Goal: Find specific page/section: Find specific page/section

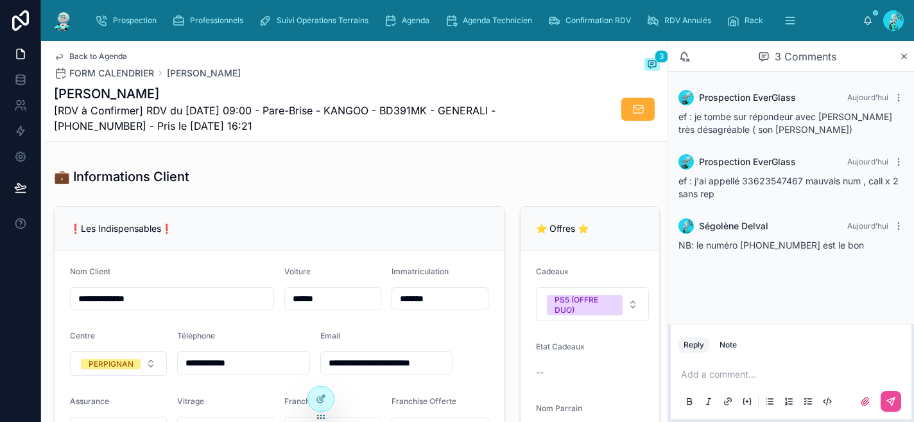
scroll to position [251, 0]
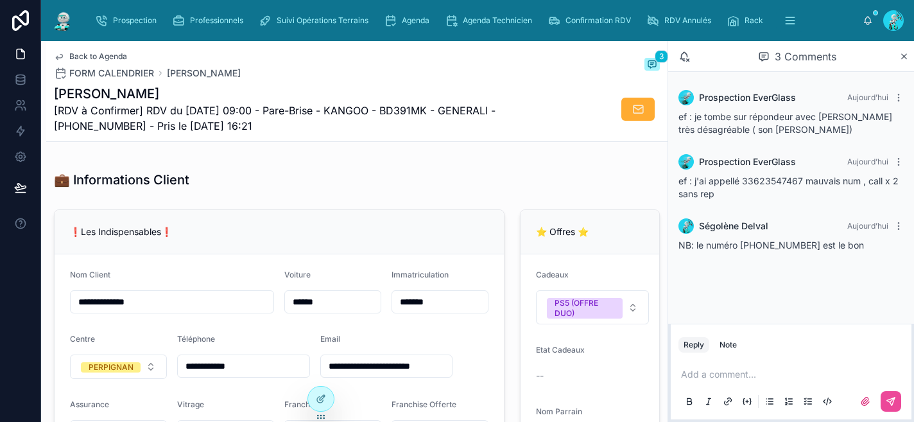
drag, startPoint x: 243, startPoint y: 124, endPoint x: 55, endPoint y: 87, distance: 192.3
click at [55, 87] on div "SIBIUDE LOUIS [RDV à Confirmer] RDV du 12/09/2025 09:00 - Pare-Brise - KANGOO -…" at bounding box center [309, 109] width 510 height 49
click at [509, 71] on div "Back to Agenda FORM CALENDRIER SIBIUDE LOUIS 3" at bounding box center [357, 65] width 606 height 28
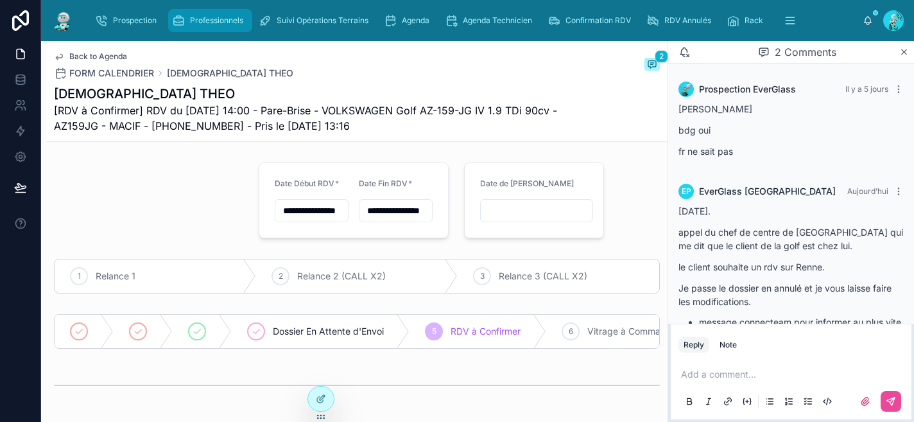
type input "**********"
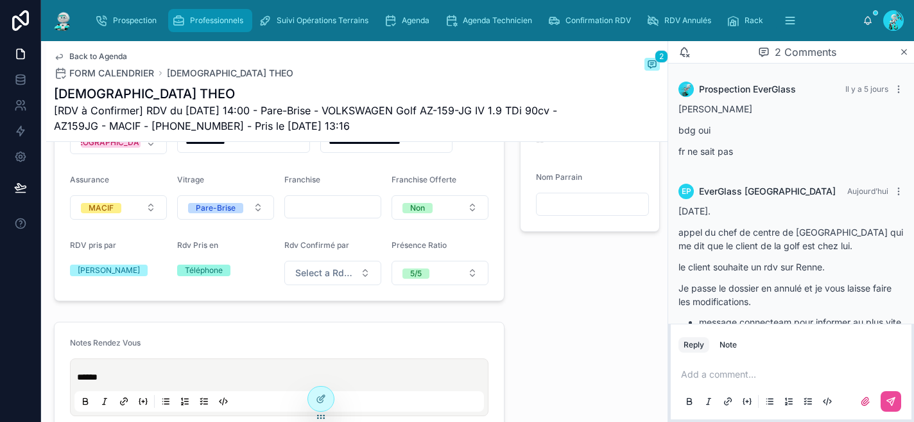
scroll to position [162, 0]
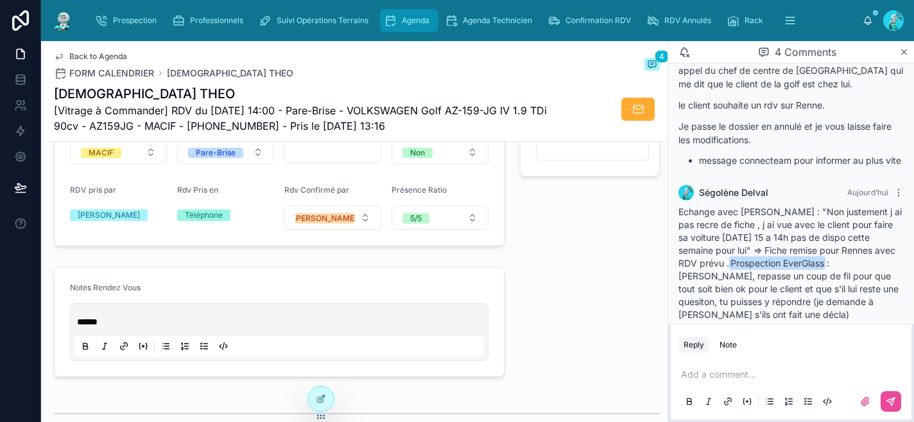
click at [394, 19] on icon "scrollable content" at bounding box center [390, 20] width 13 height 13
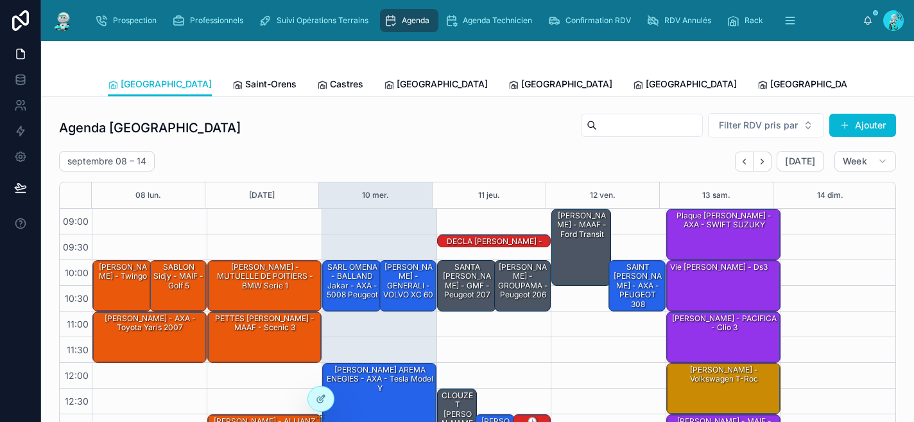
scroll to position [209, 0]
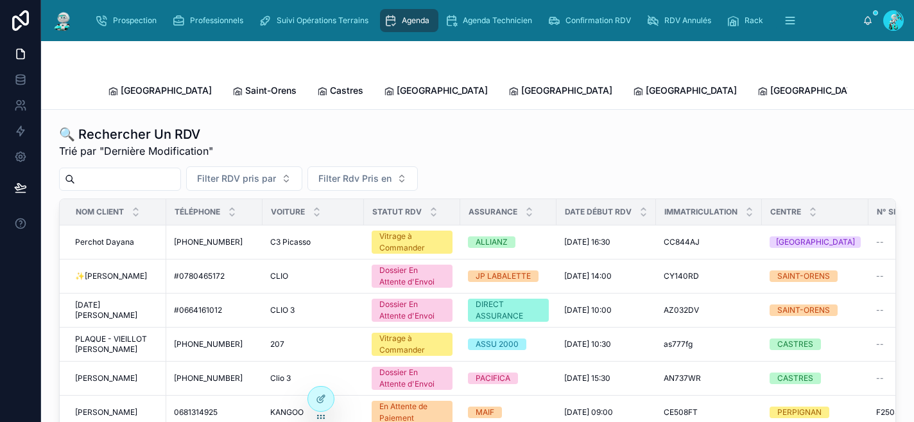
click at [143, 170] on input "text" at bounding box center [127, 179] width 105 height 18
type input "*"
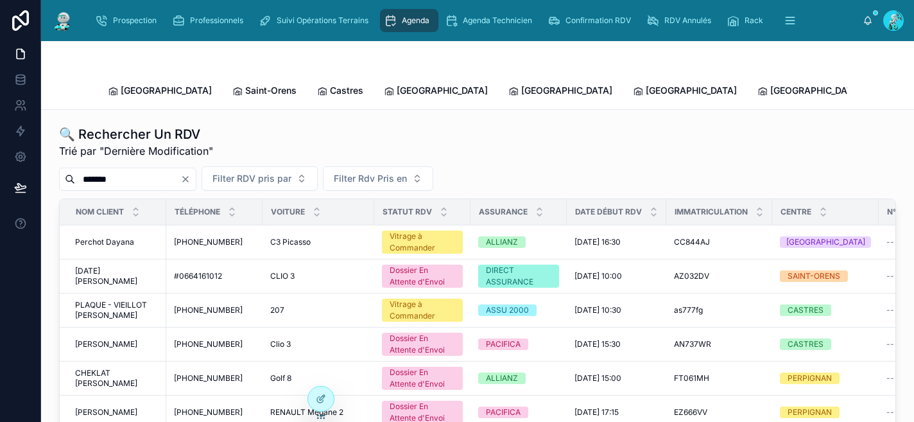
type input "*******"
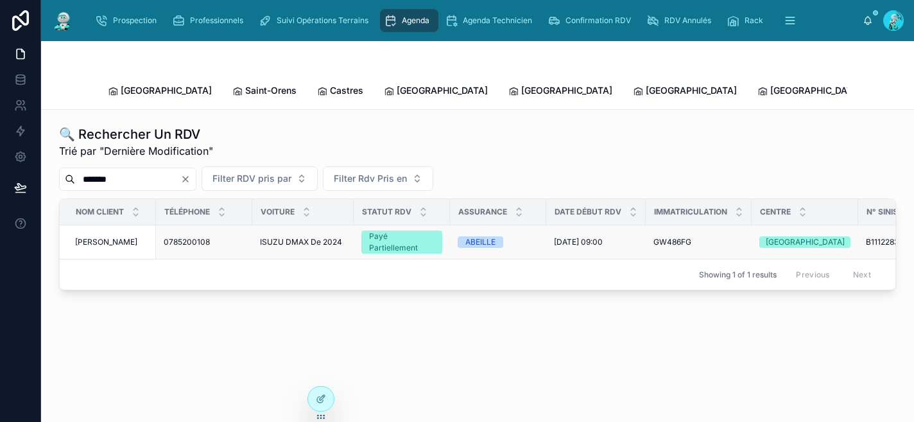
click at [288, 237] on span "ISUZU DMAX De 2024" at bounding box center [301, 242] width 82 height 10
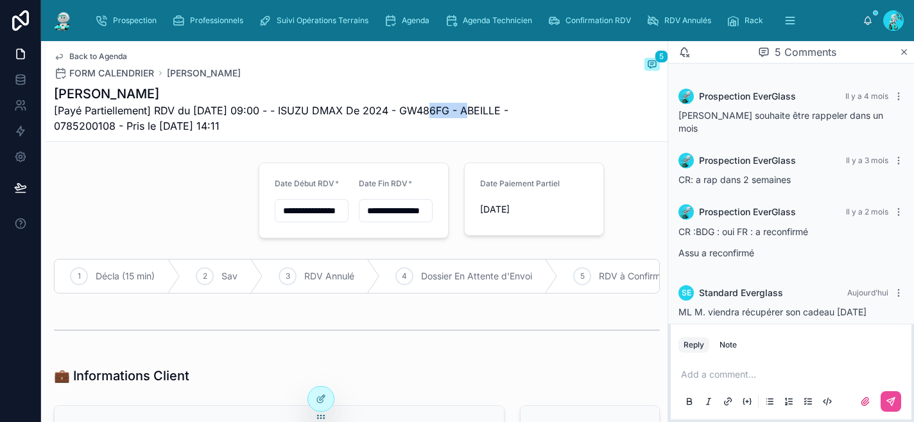
drag, startPoint x: 466, startPoint y: 112, endPoint x: 418, endPoint y: 112, distance: 48.2
click at [418, 112] on span "[Payé Partiellement] RDV du 11/07/2025 09:00 - - ISUZU DMAX De 2024 - GW486FG -…" at bounding box center [309, 118] width 510 height 31
copy span "GW486FG"
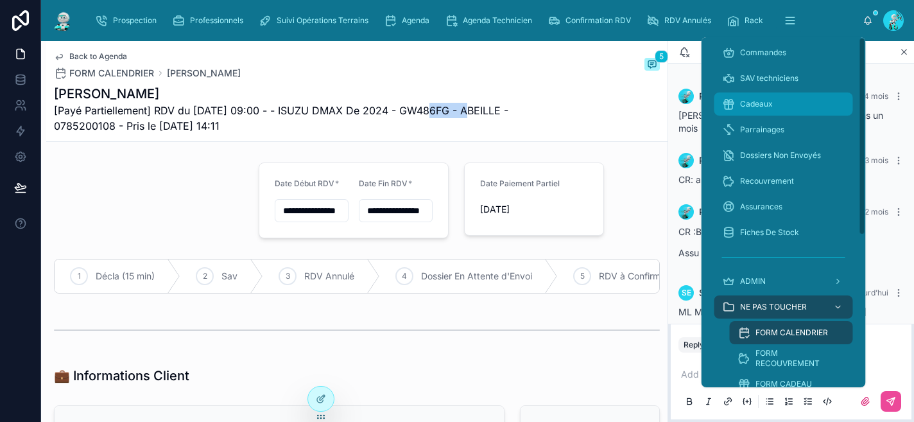
click at [770, 99] on span "Cadeaux" at bounding box center [756, 104] width 33 height 10
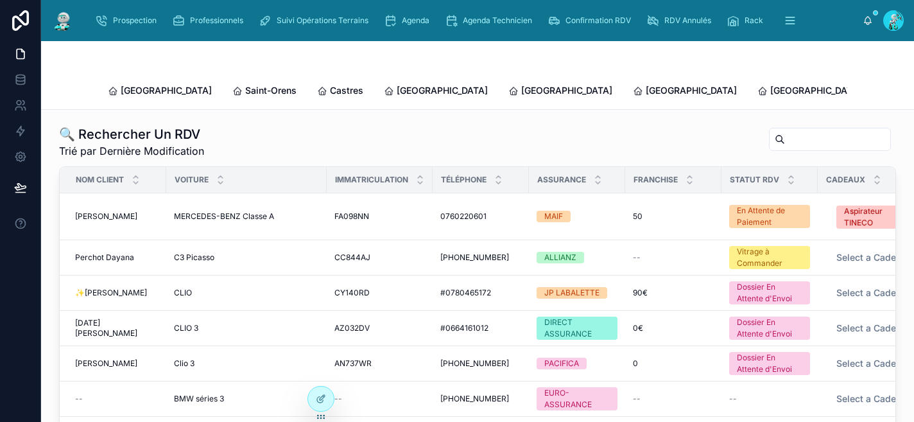
click at [796, 130] on input "text" at bounding box center [837, 139] width 105 height 18
paste input "*******"
type input "*******"
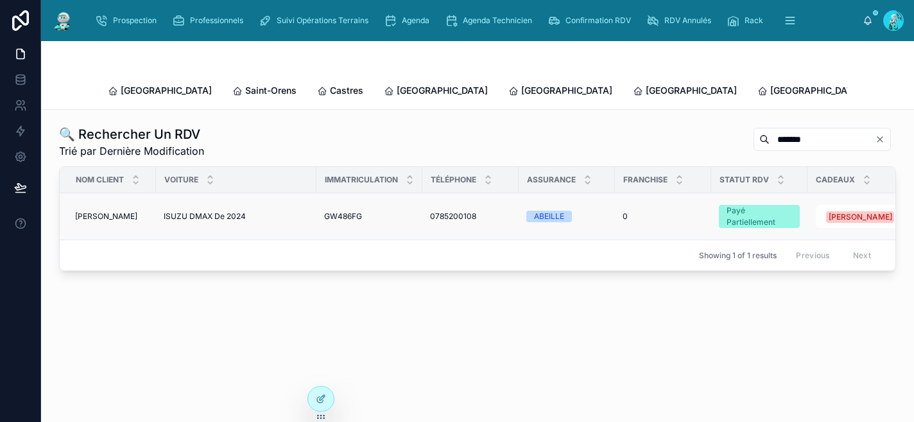
click at [459, 211] on span "0785200108" at bounding box center [453, 216] width 46 height 10
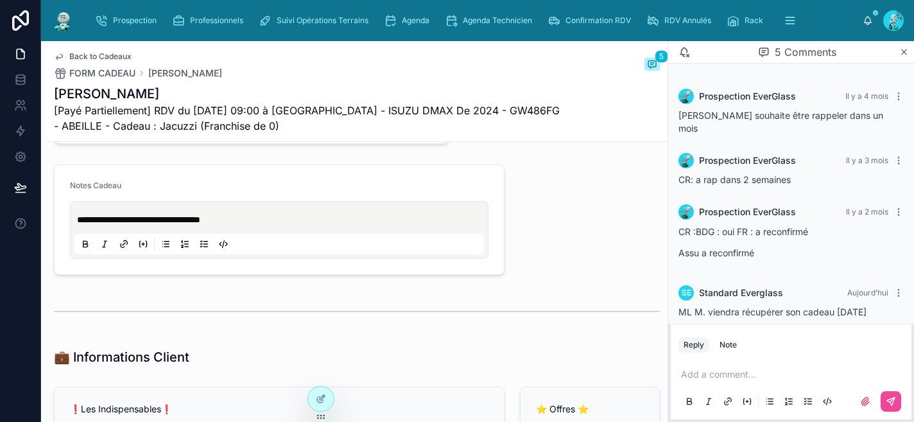
scroll to position [661, 0]
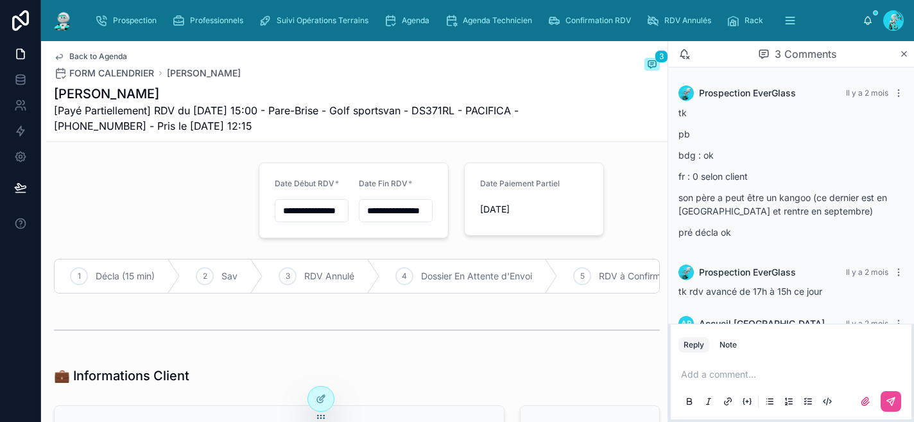
scroll to position [40, 0]
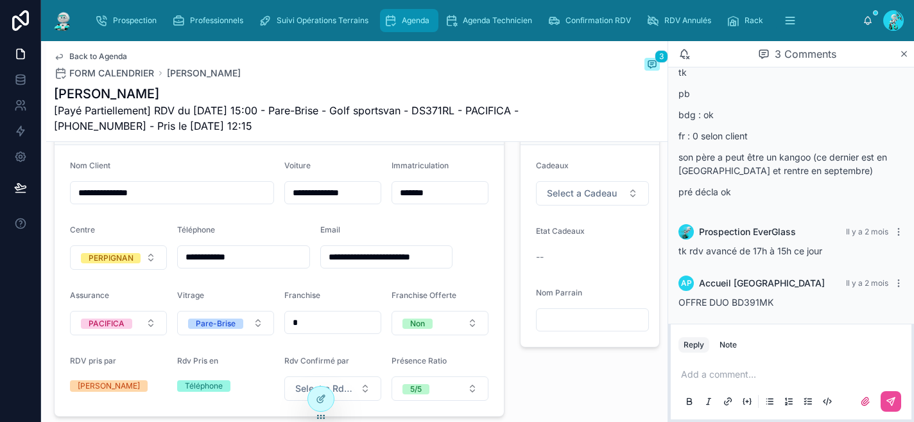
click at [412, 21] on span "Agenda" at bounding box center [416, 20] width 28 height 10
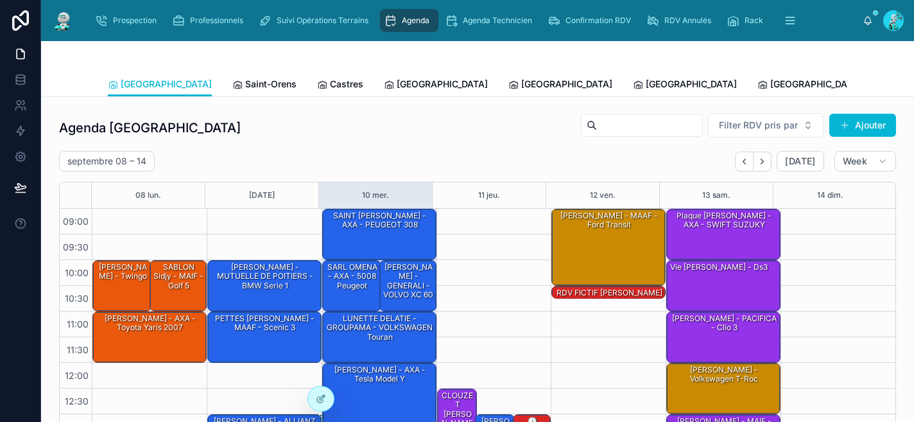
scroll to position [209, 0]
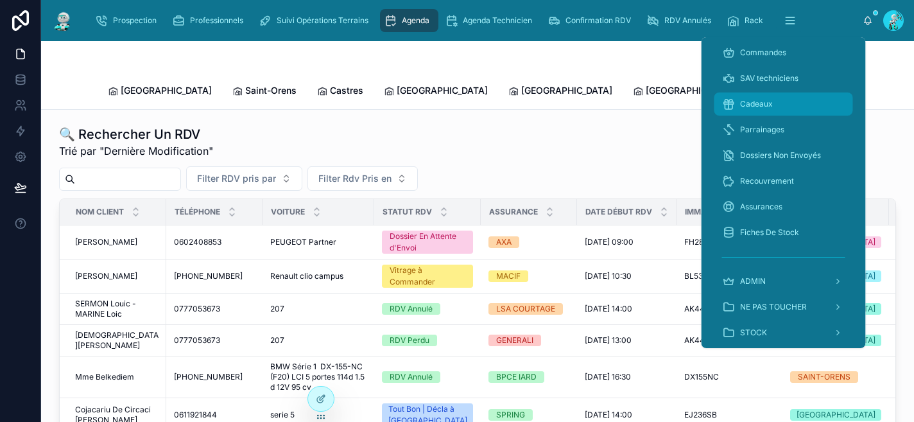
click at [771, 98] on div "Cadeaux" at bounding box center [783, 104] width 123 height 21
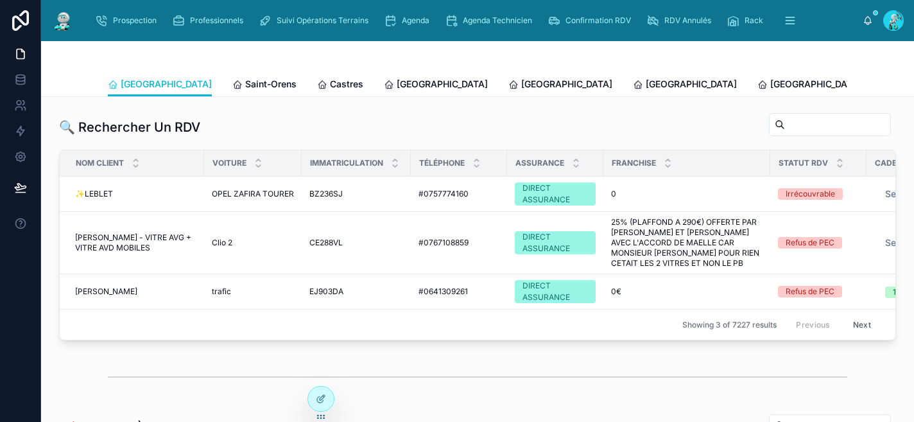
click at [489, 49] on div at bounding box center [478, 56] width 740 height 31
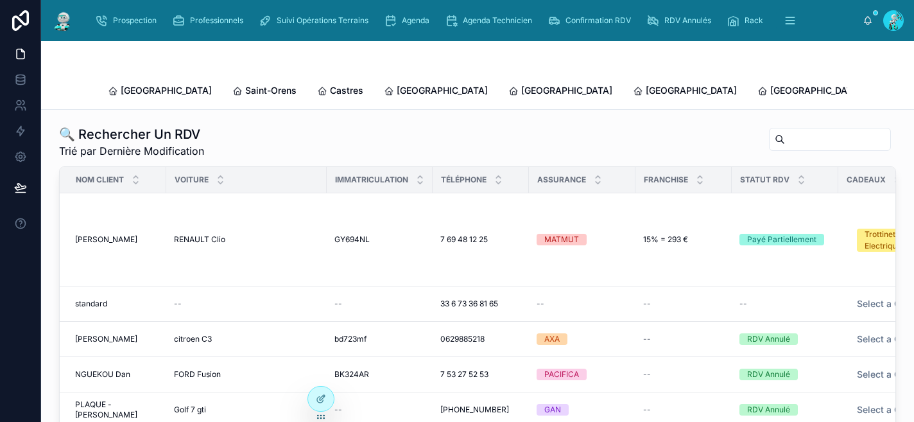
click at [785, 132] on input "text" at bounding box center [837, 139] width 105 height 18
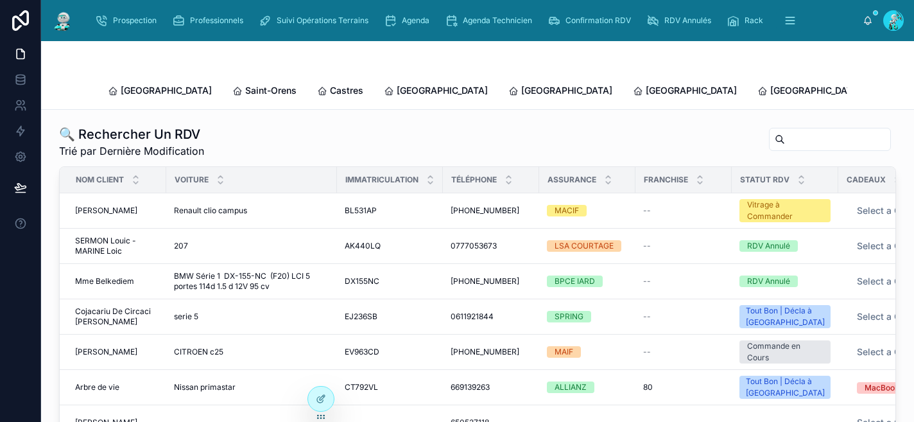
paste input "*******"
type input "*******"
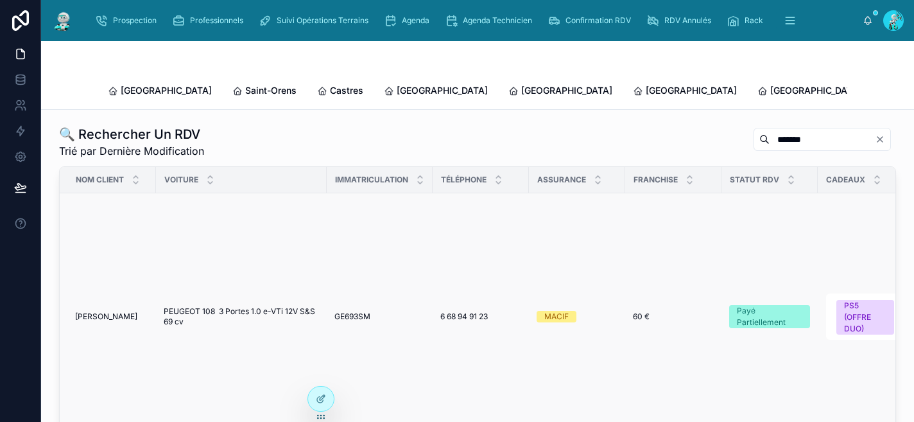
click at [284, 306] on span "PEUGEOT 108 3 Portes 1.0 e-VTi 12V S&S 69 cv" at bounding box center [241, 316] width 155 height 21
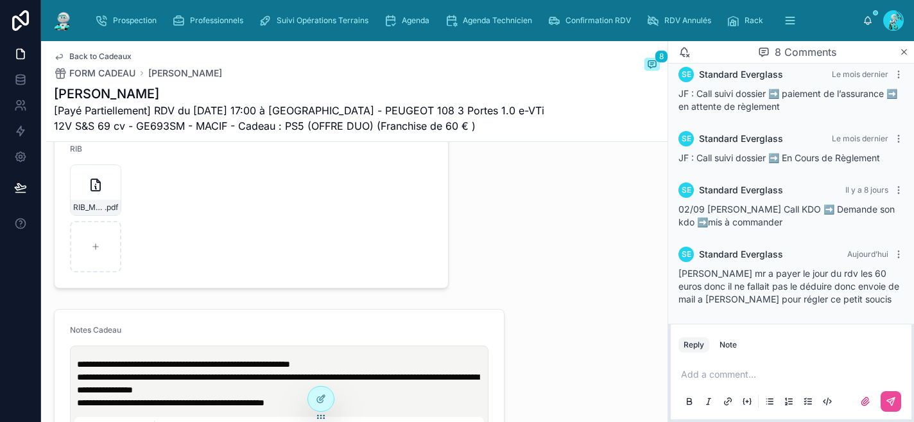
scroll to position [614, 0]
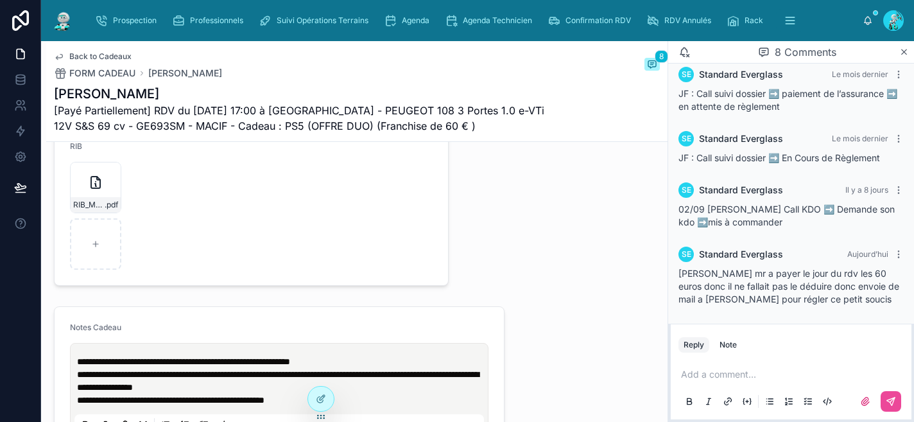
click at [387, 372] on p "**********" at bounding box center [282, 374] width 410 height 39
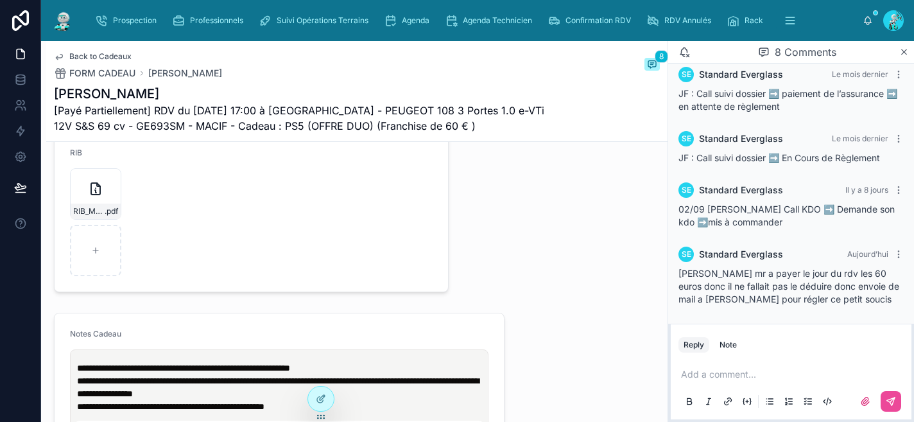
scroll to position [608, 0]
drag, startPoint x: 152, startPoint y: 97, endPoint x: 50, endPoint y: 91, distance: 102.3
click at [50, 91] on div "Back to Cadeaux FORM CADEAU [PERSON_NAME] 8 [PERSON_NAME] [Payé Partiellement] …" at bounding box center [357, 91] width 622 height 101
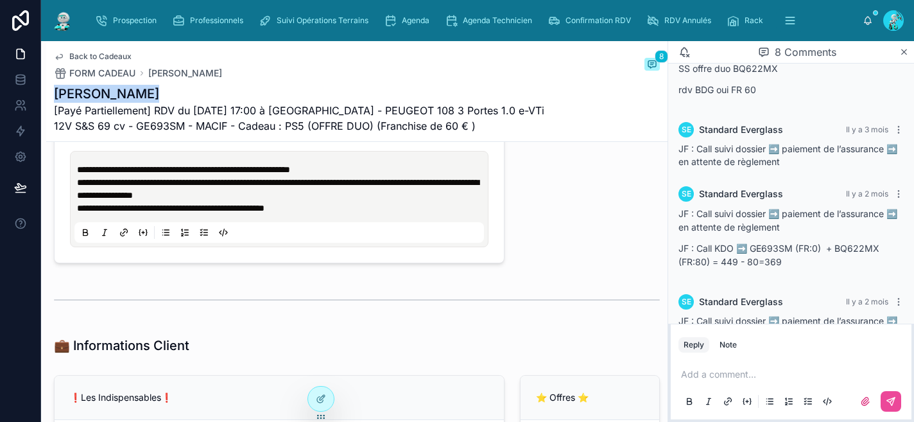
scroll to position [796, 0]
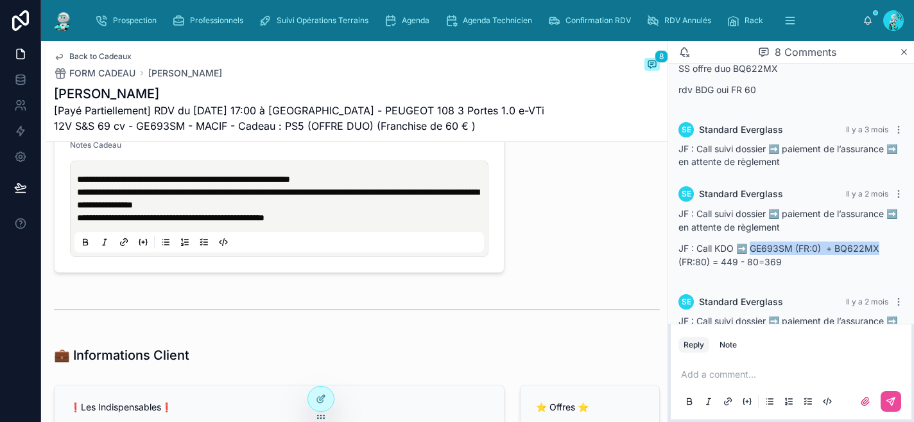
drag, startPoint x: 880, startPoint y: 249, endPoint x: 750, endPoint y: 250, distance: 129.7
click at [750, 250] on p "JF : Call KDO ➡️ GE693SM (FR:0) + BQ622MX (FR:80) = 449 - 80=369" at bounding box center [791, 254] width 225 height 27
copy p "GE693SM (FR:0) + BQ622MX"
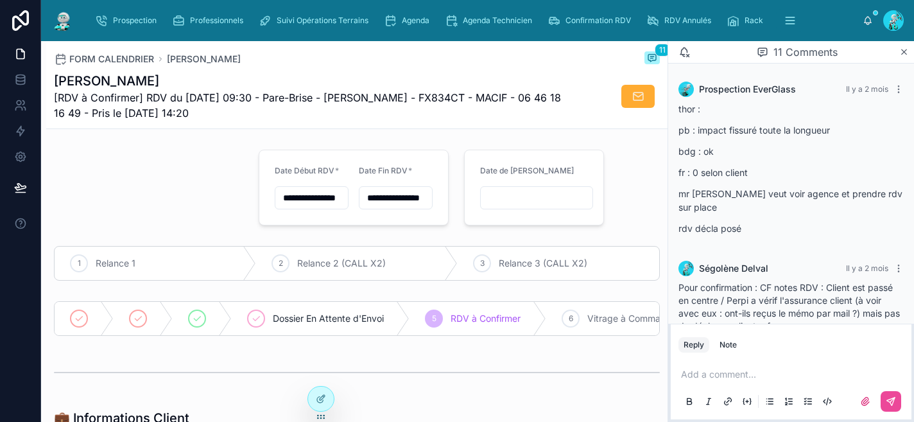
scroll to position [757, 0]
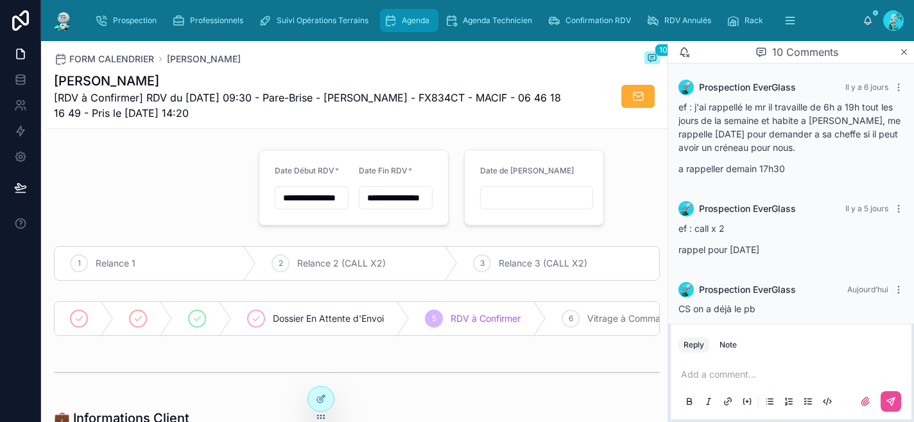
click at [402, 22] on span "Agenda" at bounding box center [416, 20] width 28 height 10
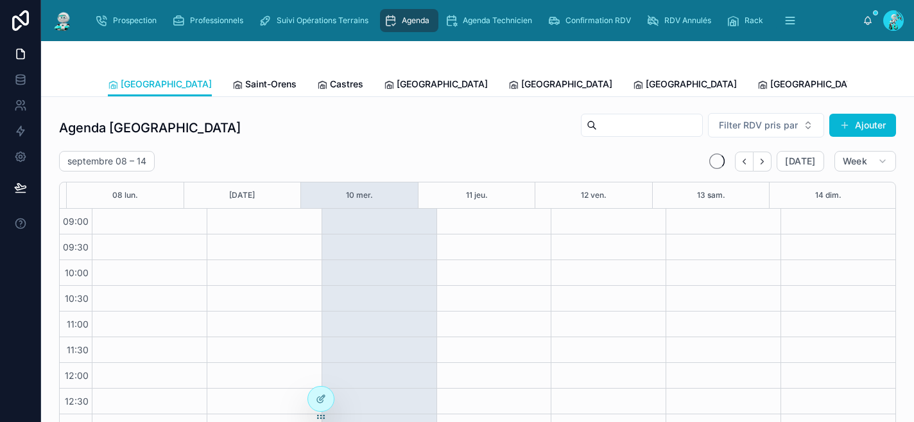
scroll to position [209, 0]
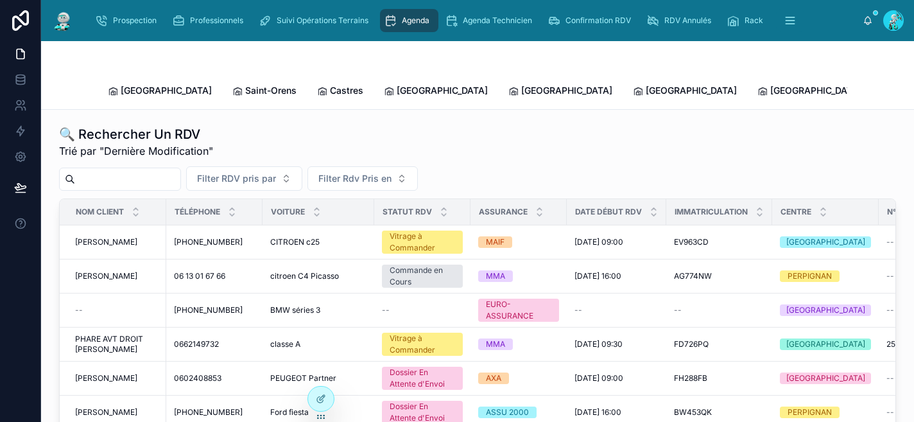
click at [101, 173] on input "text" at bounding box center [127, 179] width 105 height 18
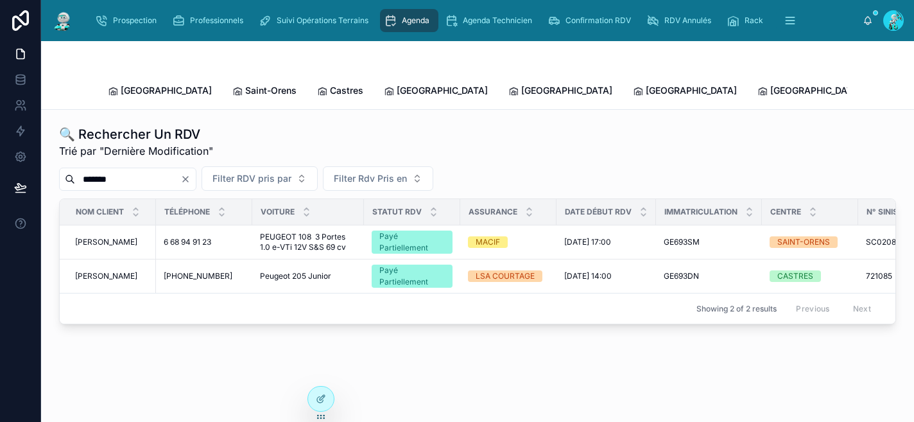
type input "*******"
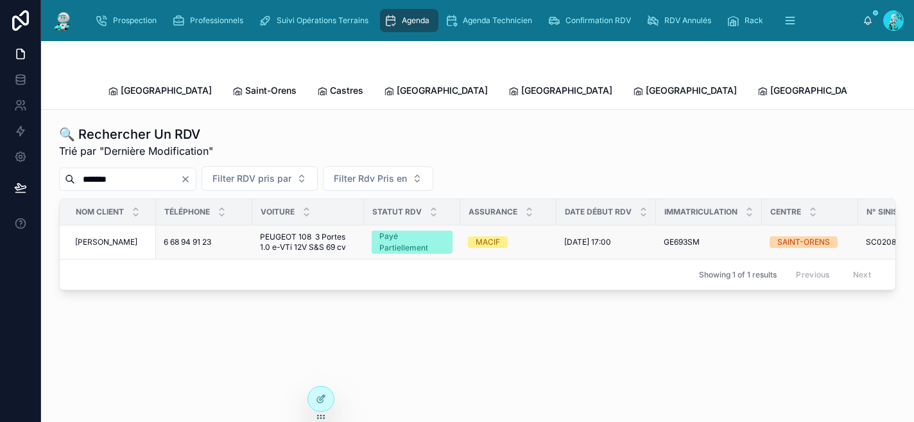
click at [292, 232] on span "PEUGEOT 108 3 Portes 1.0 e-VTi 12V S&S 69 cv" at bounding box center [308, 242] width 96 height 21
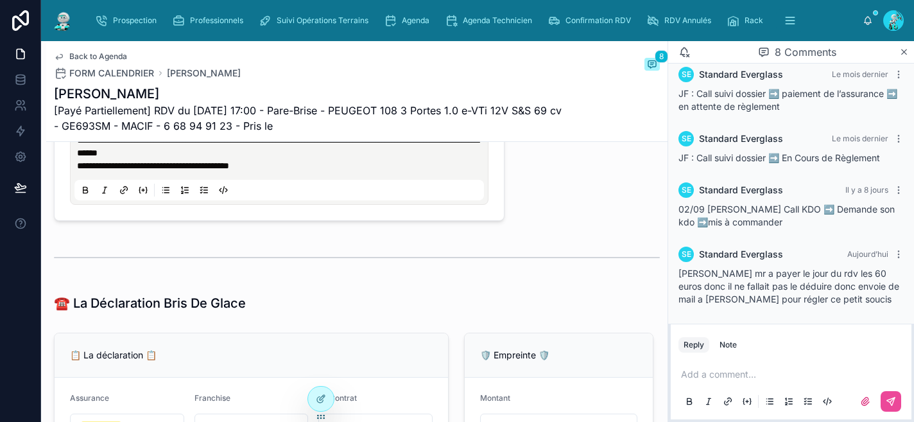
scroll to position [658, 0]
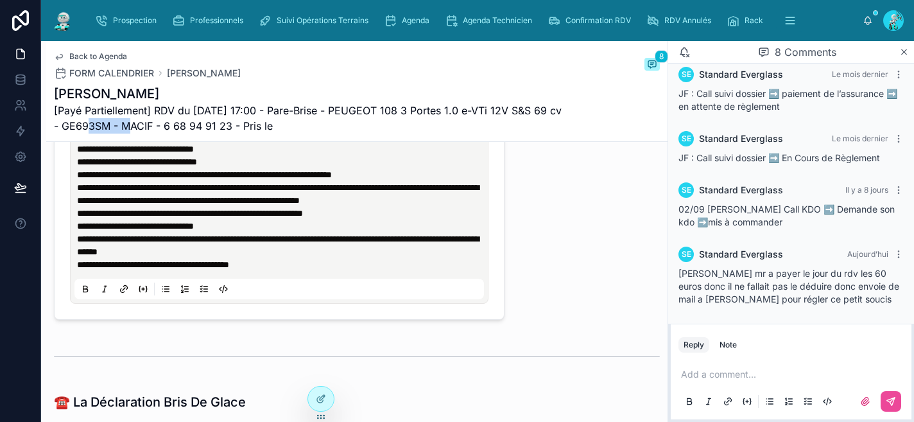
drag, startPoint x: 139, startPoint y: 128, endPoint x: 94, endPoint y: 121, distance: 46.1
click at [94, 121] on span "[Payé Partiellement] RDV du 23/05/2025 17:00 - Pare-Brise - PEUGEOT 108 3 Porte…" at bounding box center [309, 118] width 510 height 31
copy span "GE693SM"
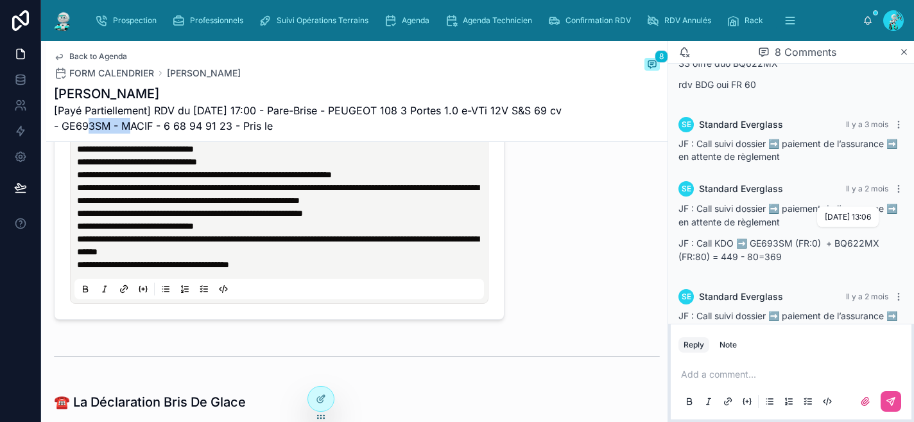
scroll to position [0, 0]
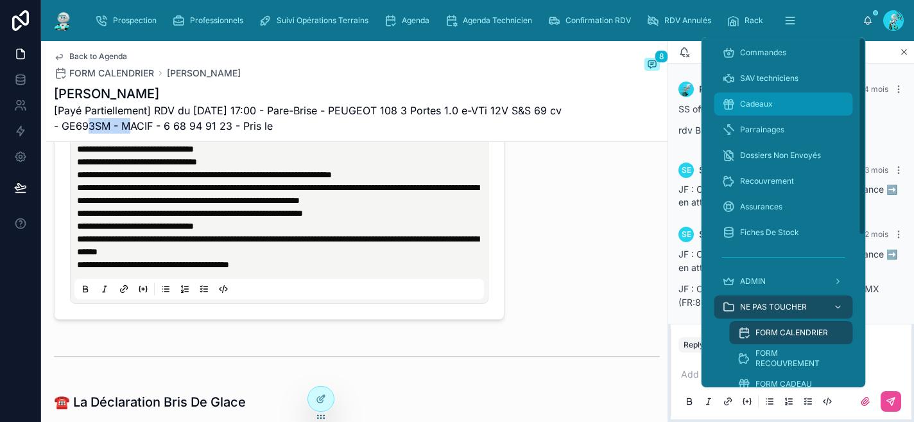
click at [750, 105] on span "Cadeaux" at bounding box center [756, 104] width 33 height 10
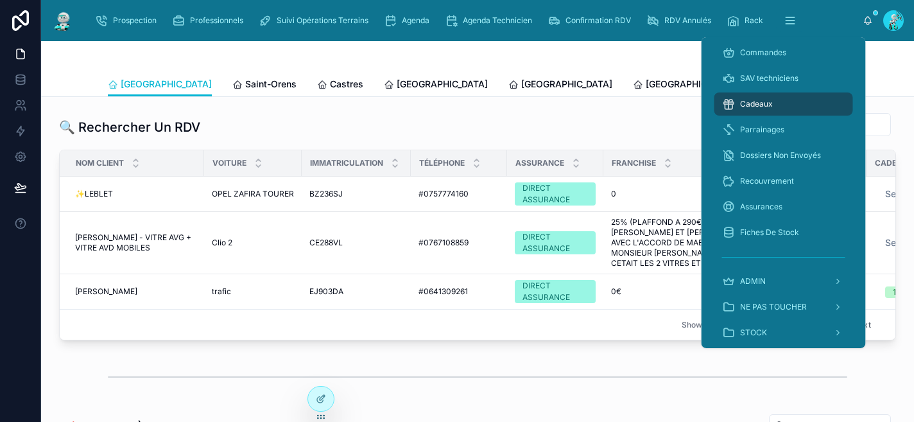
click at [493, 59] on div at bounding box center [478, 56] width 740 height 31
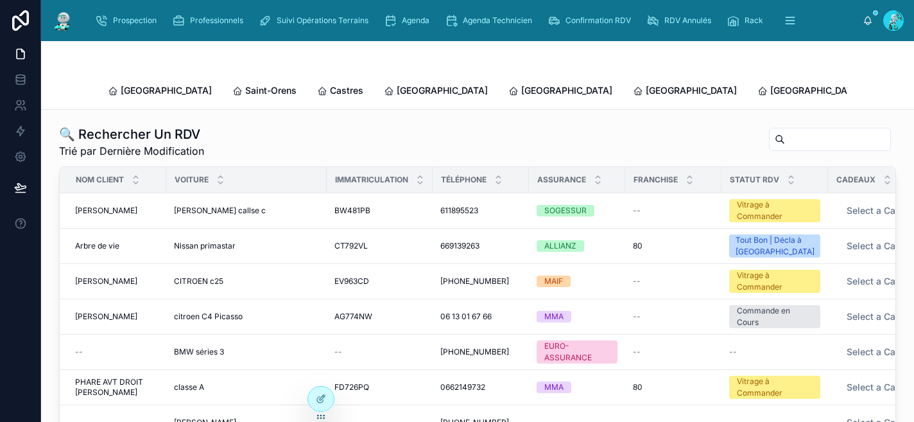
click at [785, 130] on input "text" at bounding box center [837, 139] width 105 height 18
paste input "*******"
type input "*******"
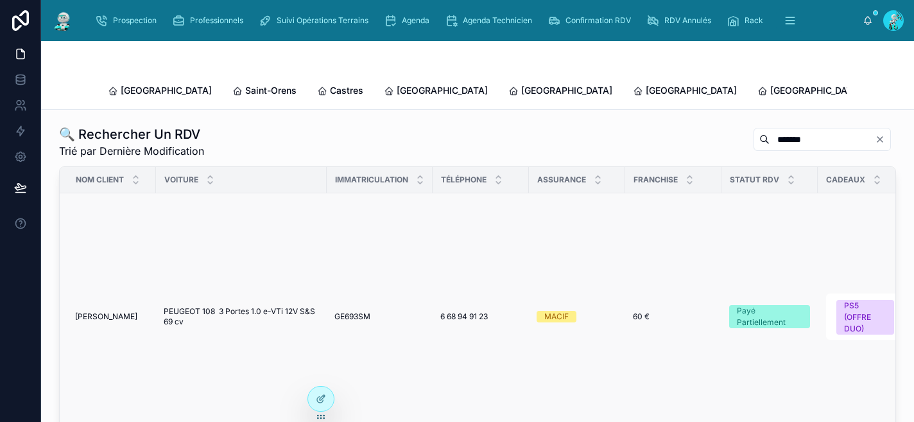
click at [467, 311] on span "6 68 94 91 23" at bounding box center [465, 316] width 48 height 10
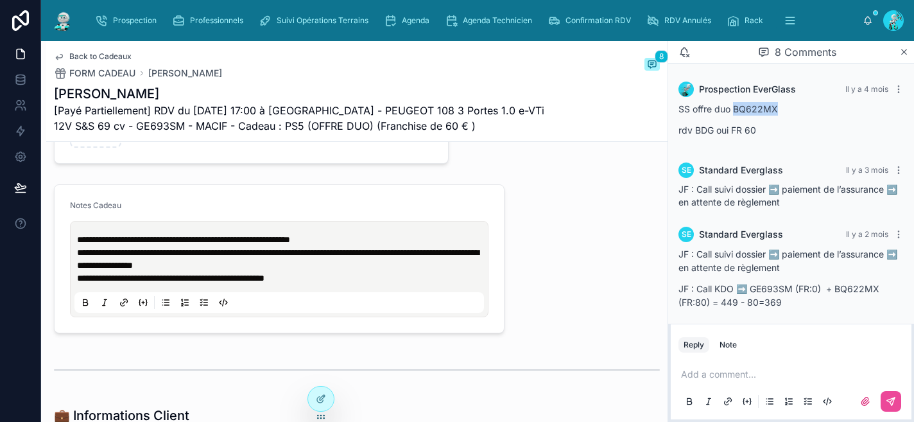
drag, startPoint x: 776, startPoint y: 107, endPoint x: 735, endPoint y: 107, distance: 41.1
click at [735, 107] on p "SS offre duo BQ622MX" at bounding box center [791, 108] width 225 height 13
copy p "BQ622MX"
click at [411, 8] on div "Prospection Professionnels Suivi Opérations Terrains Agenda Agenda Technicien C…" at bounding box center [474, 20] width 778 height 28
click at [412, 12] on div "Agenda" at bounding box center [409, 20] width 51 height 21
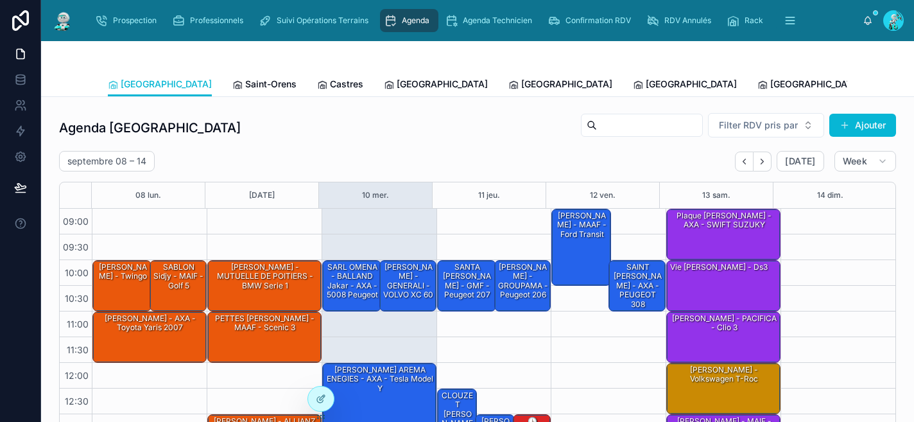
scroll to position [209, 0]
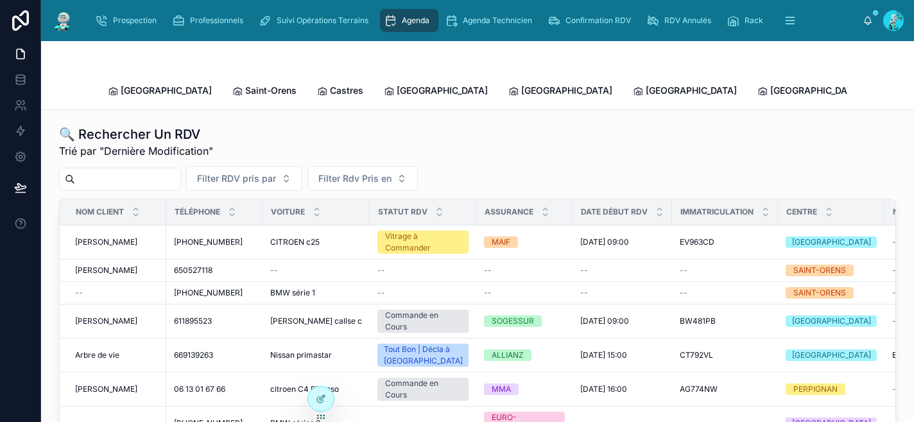
click at [133, 170] on input "text" at bounding box center [127, 179] width 105 height 18
paste input "*******"
type input "*******"
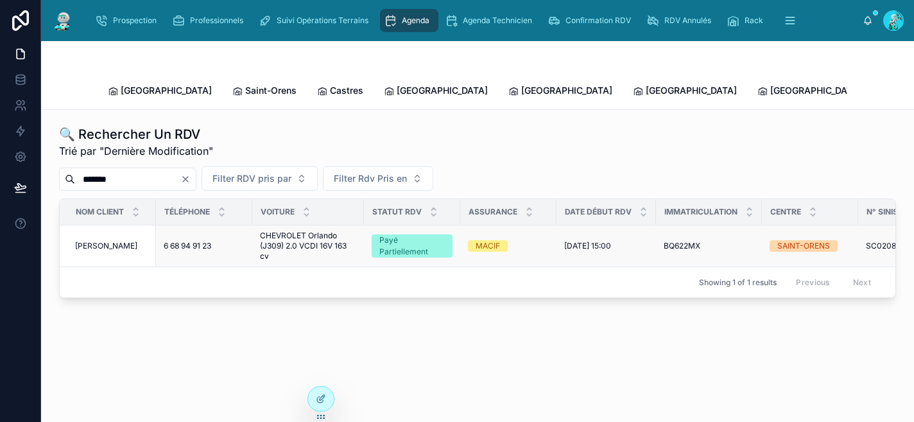
click at [300, 232] on span "CHEVROLET Orlando (J309) 2.0 VCDI 16V 163 cv" at bounding box center [308, 246] width 96 height 31
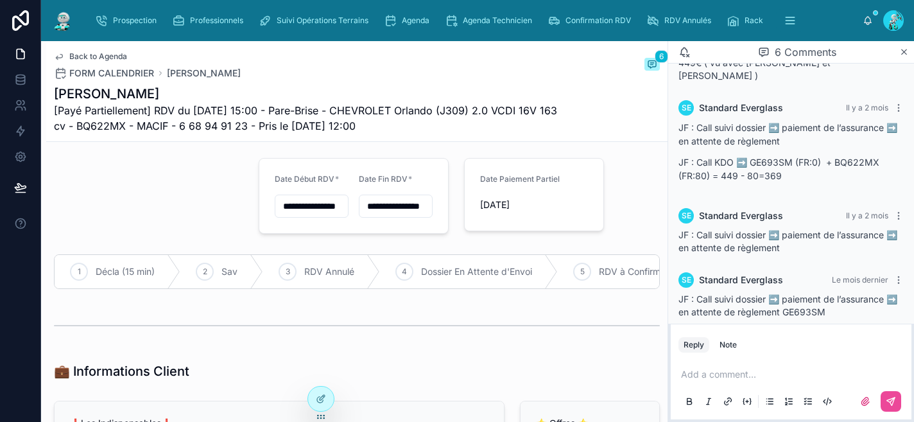
scroll to position [5, 0]
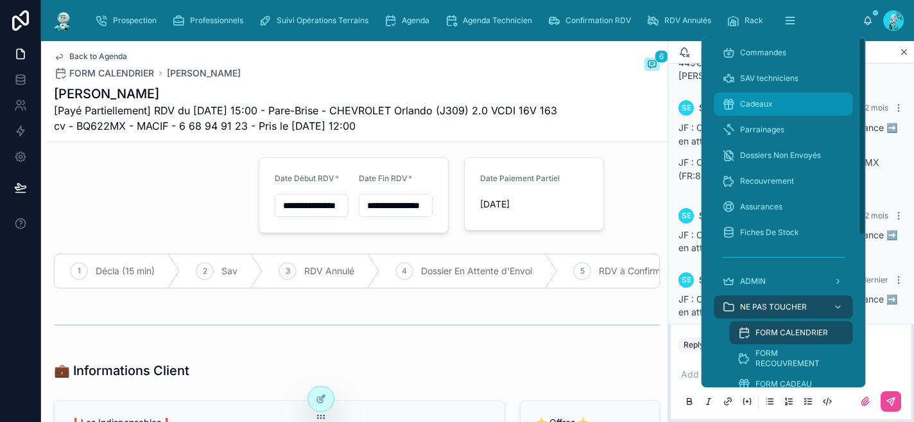
click at [753, 103] on span "Cadeaux" at bounding box center [756, 104] width 33 height 10
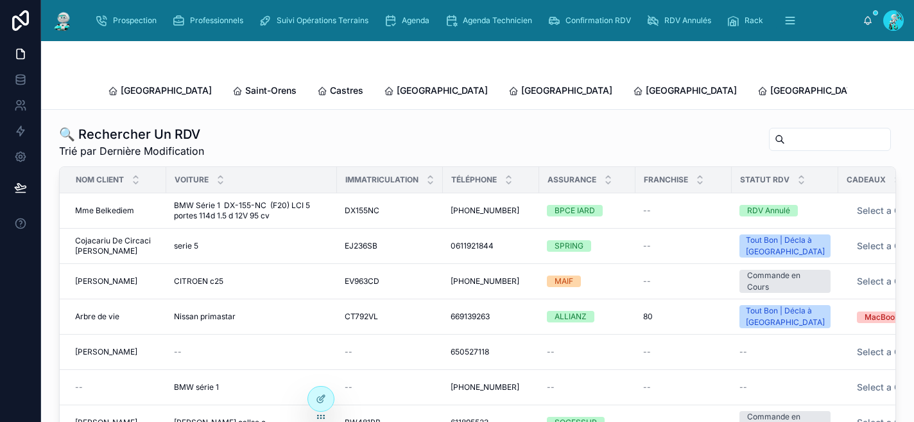
click at [785, 132] on input "text" at bounding box center [837, 139] width 105 height 18
paste input "*******"
type input "*******"
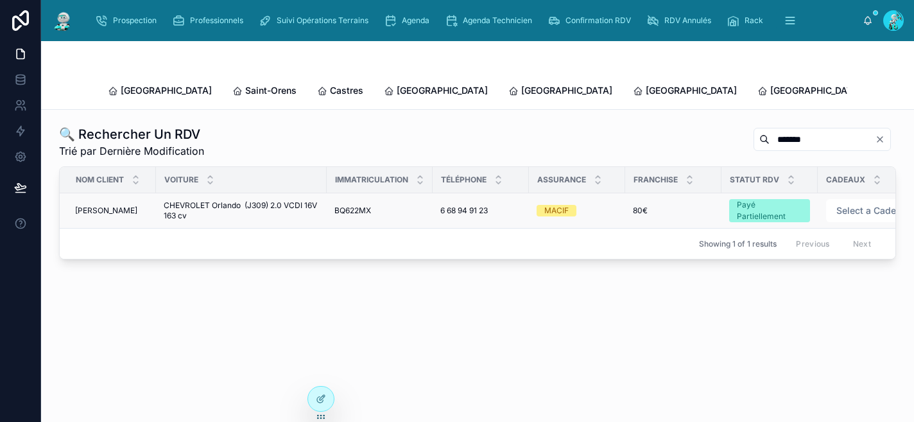
click at [453, 206] on span "6 68 94 91 23" at bounding box center [465, 211] width 48 height 10
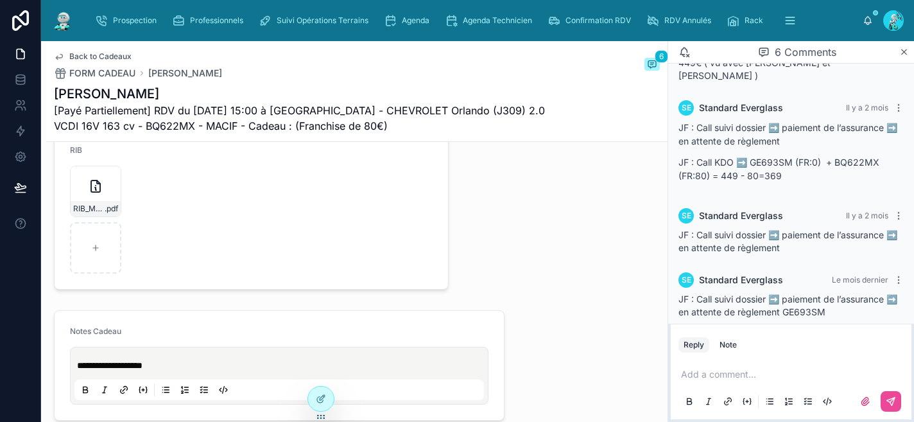
scroll to position [227, 0]
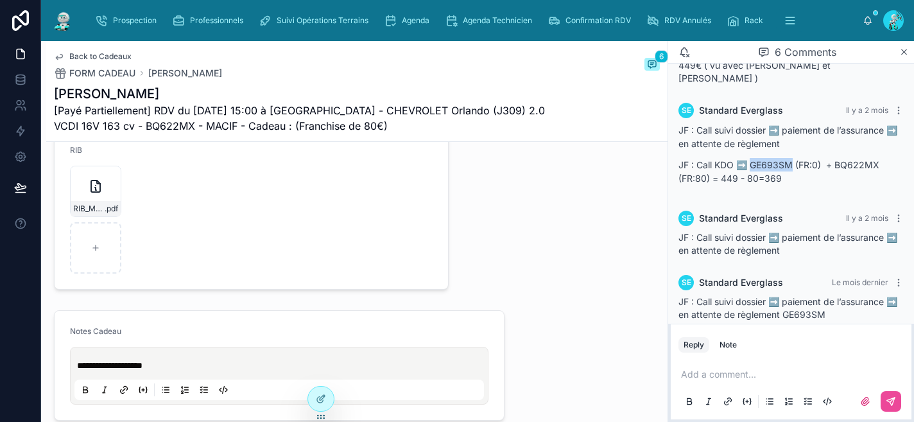
drag, startPoint x: 792, startPoint y: 153, endPoint x: 751, endPoint y: 150, distance: 41.2
click at [751, 158] on p "JF : Call KDO ➡️ GE693SM (FR:0) + BQ622MX (FR:80) = 449 - 80=369" at bounding box center [791, 171] width 225 height 27
copy p "GE693SM"
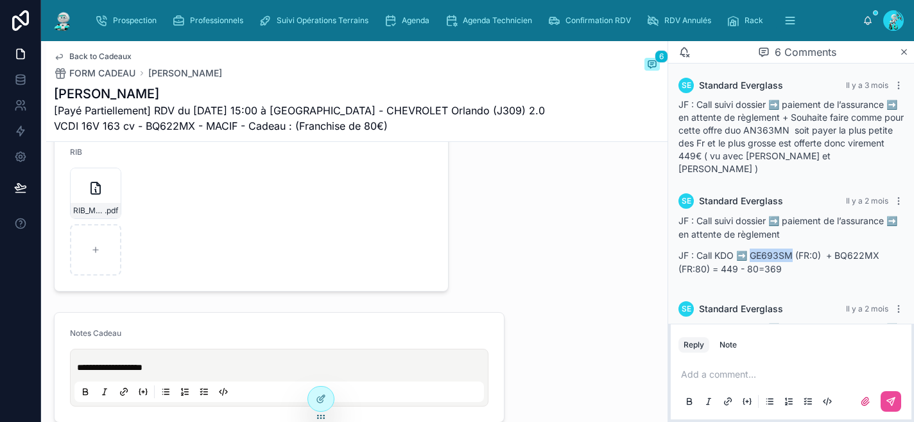
scroll to position [630, 0]
click at [79, 371] on span "**********" at bounding box center [110, 366] width 66 height 9
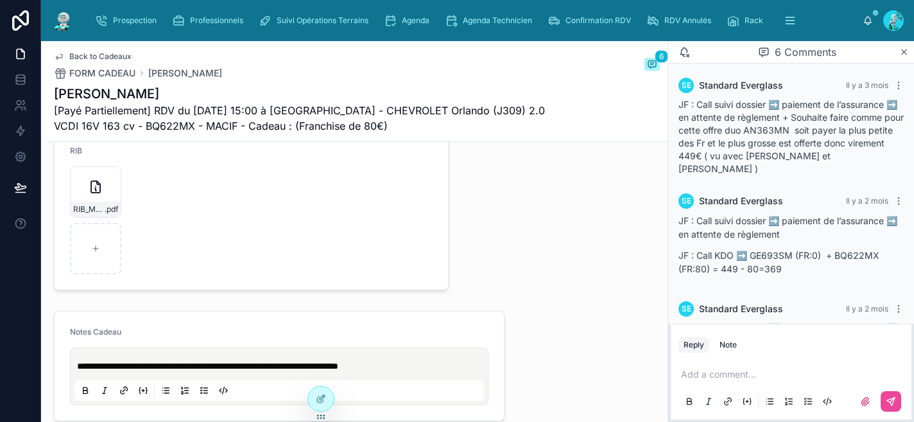
click at [442, 371] on p "**********" at bounding box center [282, 366] width 410 height 13
drag, startPoint x: 715, startPoint y: 144, endPoint x: 775, endPoint y: 141, distance: 59.8
click at [775, 141] on span "JF : Call suivi dossier ➡️ paiement de l’assurance ➡️ en attente de règlement +…" at bounding box center [791, 136] width 225 height 75
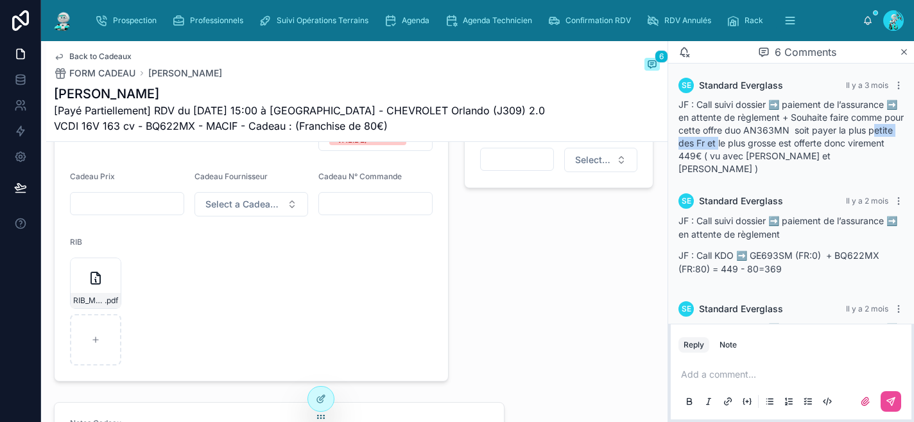
scroll to position [531, 0]
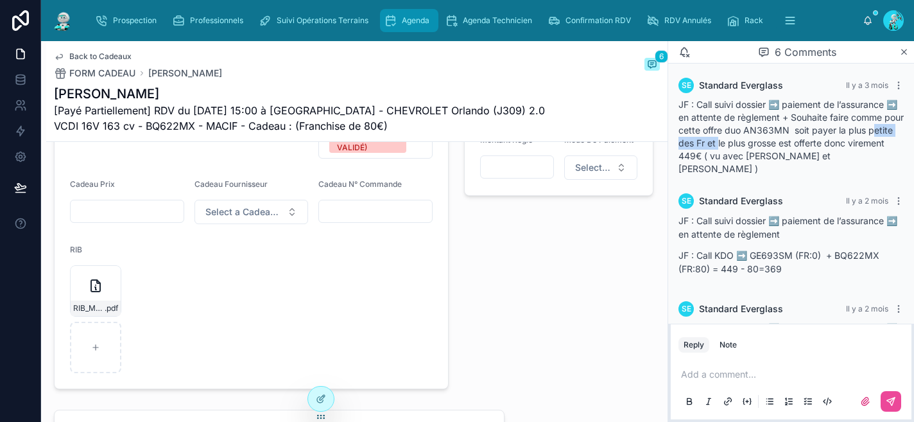
click at [394, 17] on icon "scrollable content" at bounding box center [390, 20] width 13 height 13
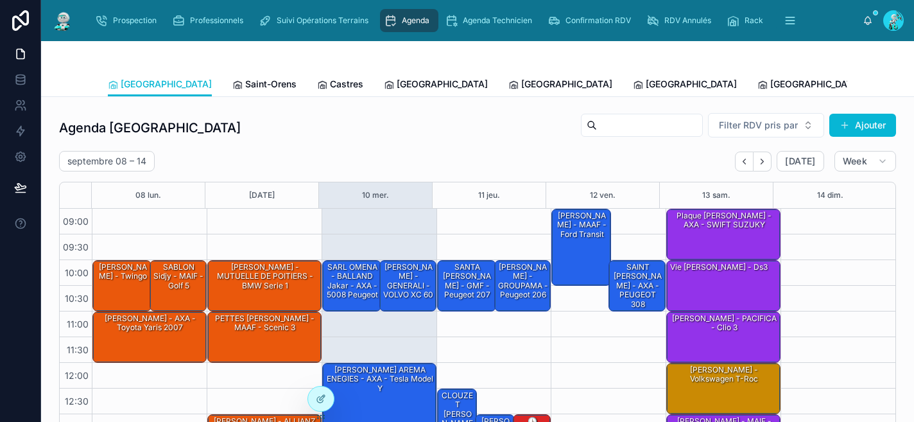
scroll to position [209, 0]
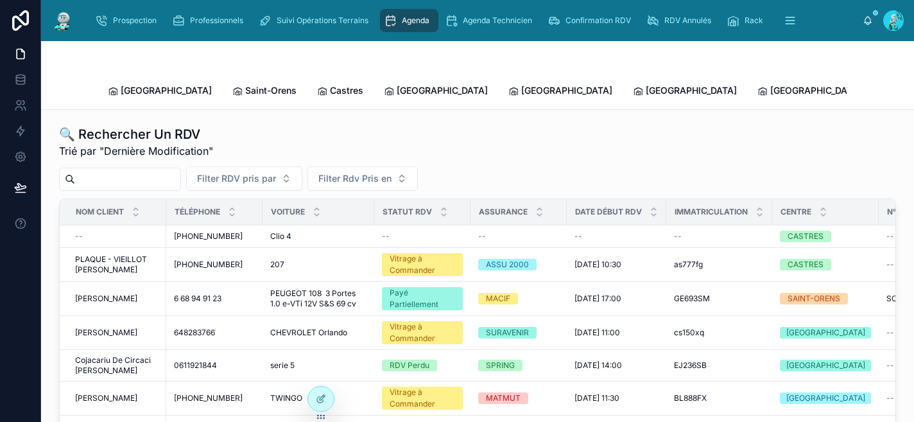
click at [137, 170] on input "text" at bounding box center [127, 179] width 105 height 18
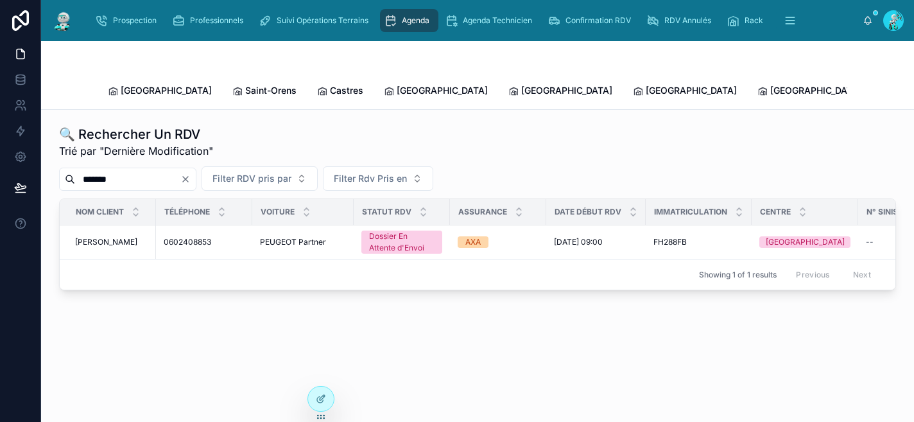
type input "*******"
click at [195, 237] on span "0602408853" at bounding box center [188, 242] width 48 height 10
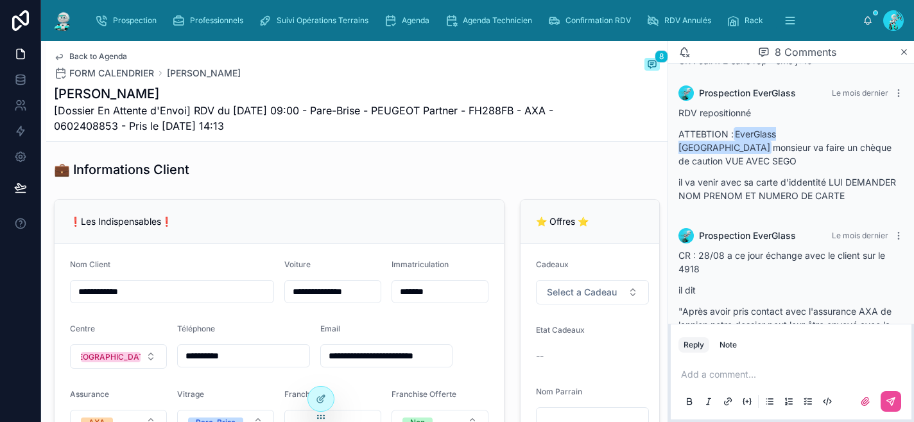
scroll to position [548, 0]
